Goal: Navigation & Orientation: Find specific page/section

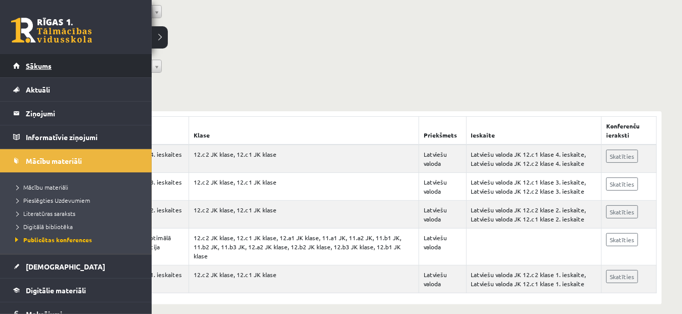
scroll to position [106, 0]
click at [30, 64] on span "Sākums" at bounding box center [39, 65] width 26 height 9
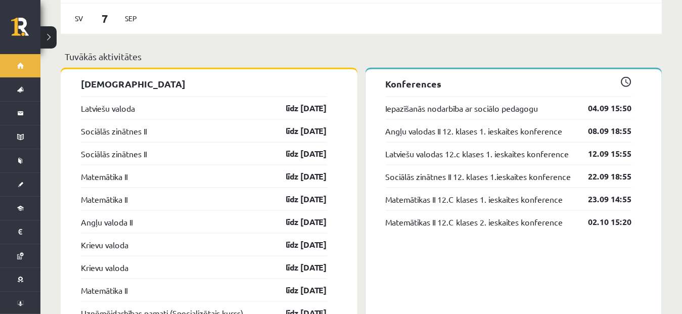
scroll to position [787, 0]
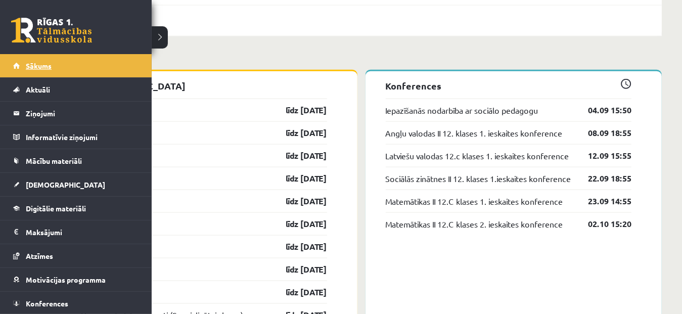
click at [28, 65] on span "Sākums" at bounding box center [39, 65] width 26 height 9
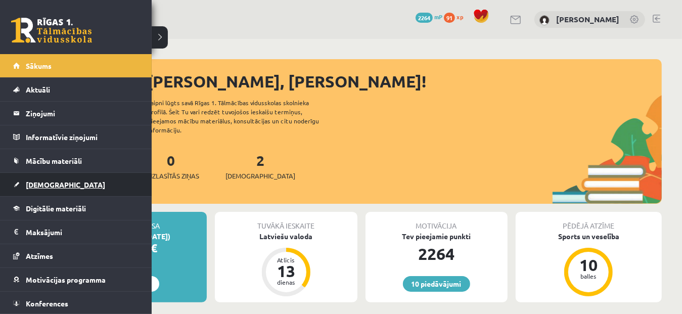
click at [35, 180] on span "[DEMOGRAPHIC_DATA]" at bounding box center [65, 184] width 79 height 9
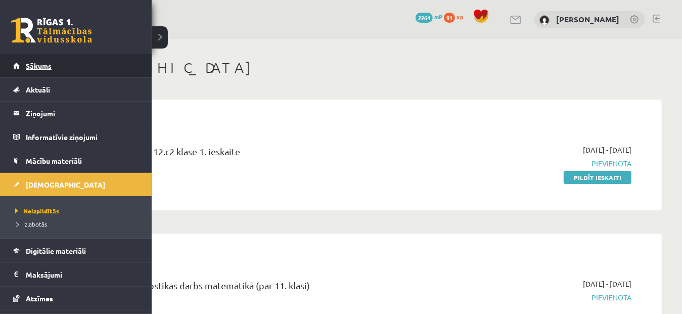
click at [39, 65] on span "Sākums" at bounding box center [39, 65] width 26 height 9
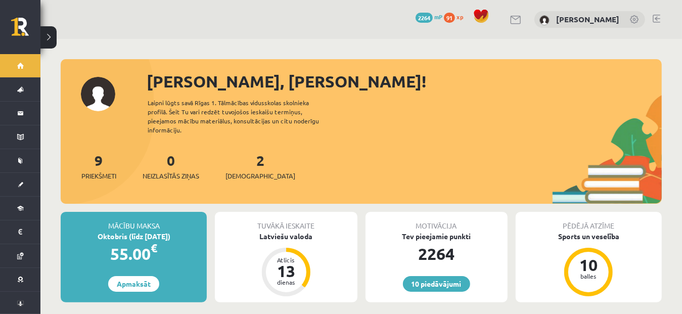
click at [649, 22] on div "10 Dāvanas 2264 mP 91 xp [PERSON_NAME]" at bounding box center [360, 19] width 641 height 39
click at [656, 13] on div "10 Dāvanas 2264 mP 91 xp [PERSON_NAME]" at bounding box center [360, 19] width 641 height 39
click at [656, 17] on link at bounding box center [657, 19] width 8 height 8
